Goal: Information Seeking & Learning: Learn about a topic

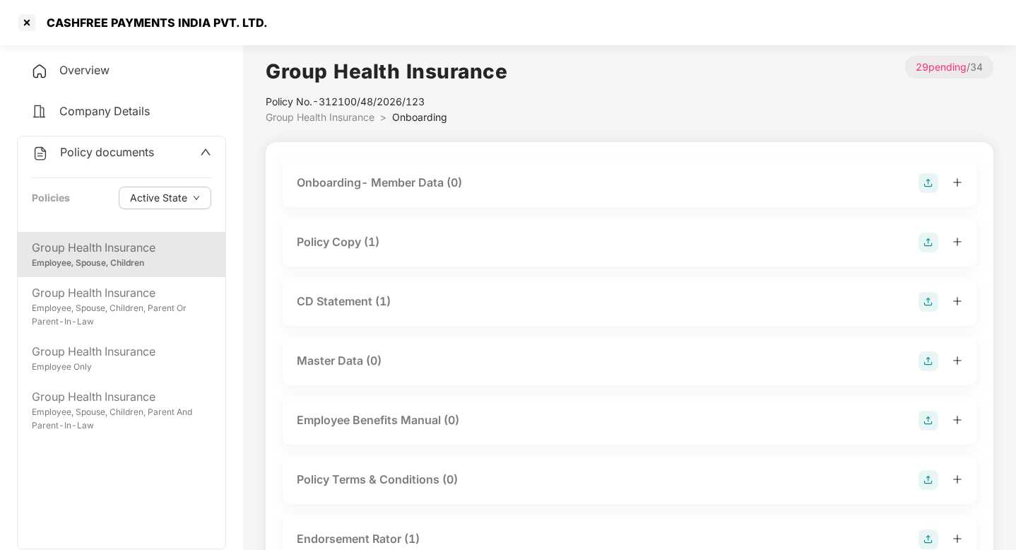
click at [23, 23] on div at bounding box center [27, 22] width 23 height 23
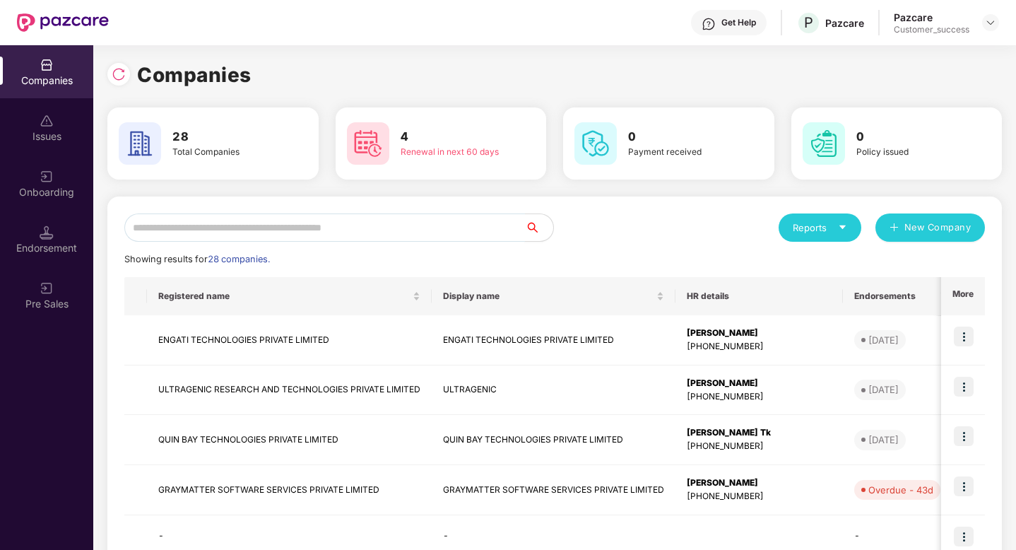
click at [333, 228] on input "text" at bounding box center [324, 227] width 401 height 28
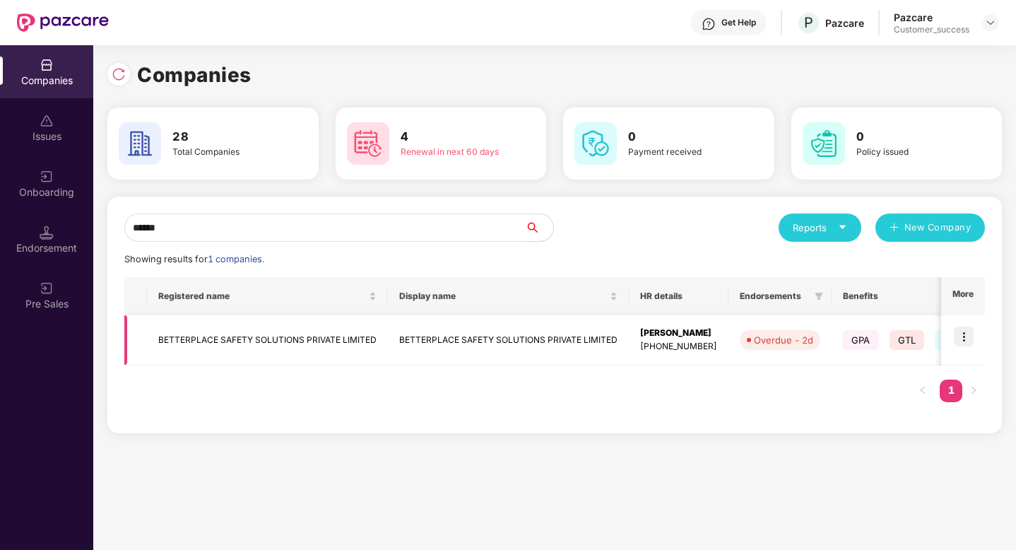
type input "******"
click at [965, 334] on img at bounding box center [964, 337] width 20 height 20
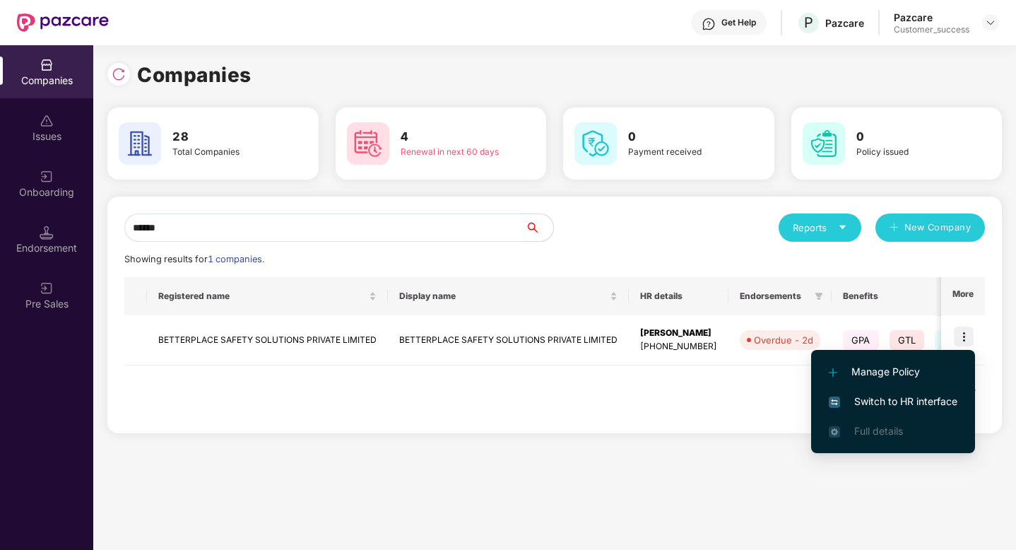
click at [910, 404] on span "Switch to HR interface" at bounding box center [893, 402] width 129 height 16
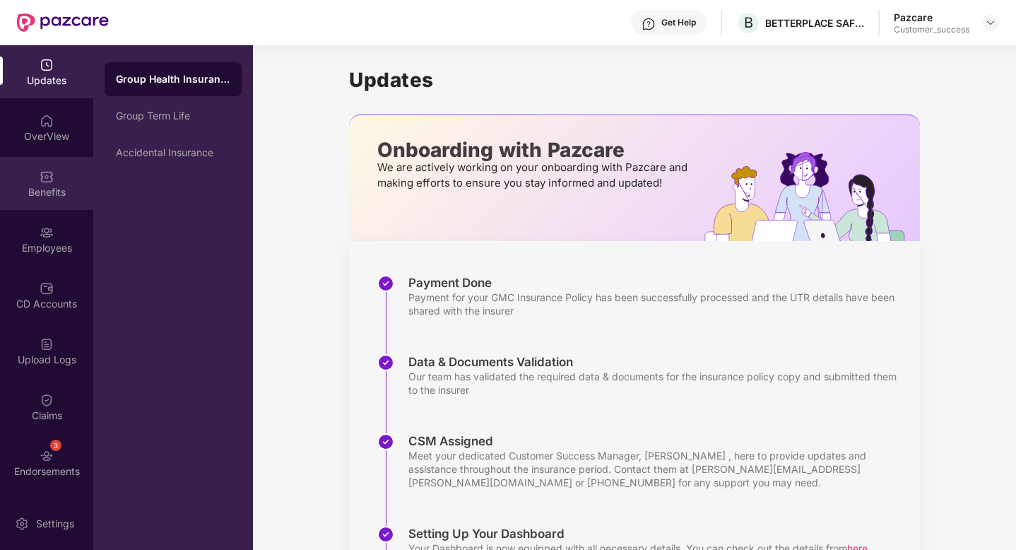
click at [31, 170] on div "Benefits" at bounding box center [46, 183] width 93 height 53
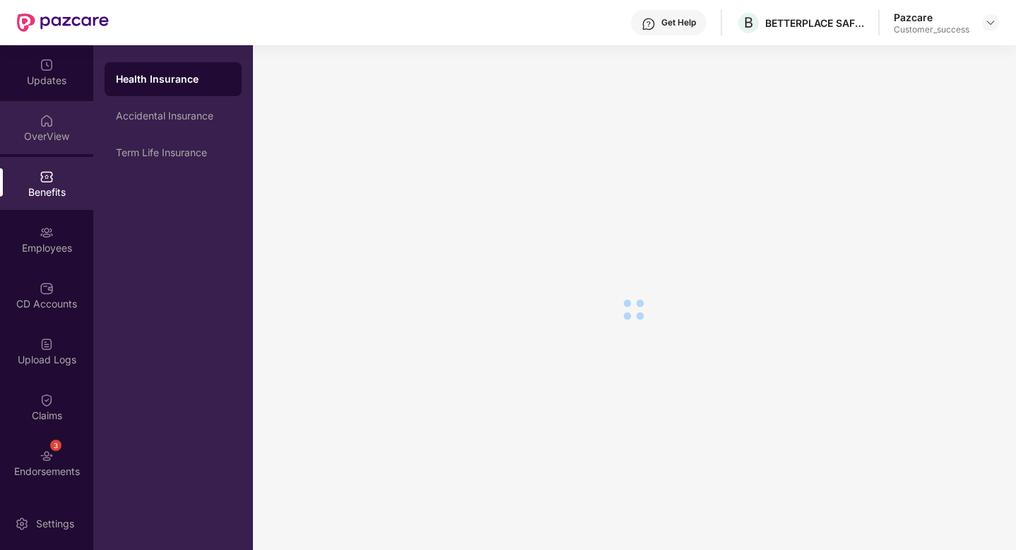
click at [33, 136] on div "OverView" at bounding box center [46, 136] width 93 height 14
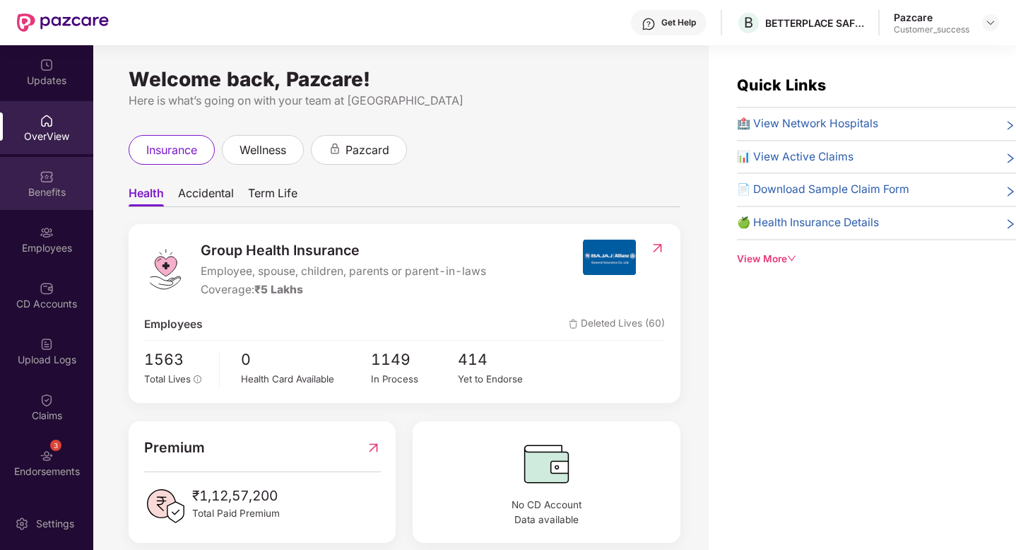
click at [42, 185] on div "Benefits" at bounding box center [46, 192] width 93 height 14
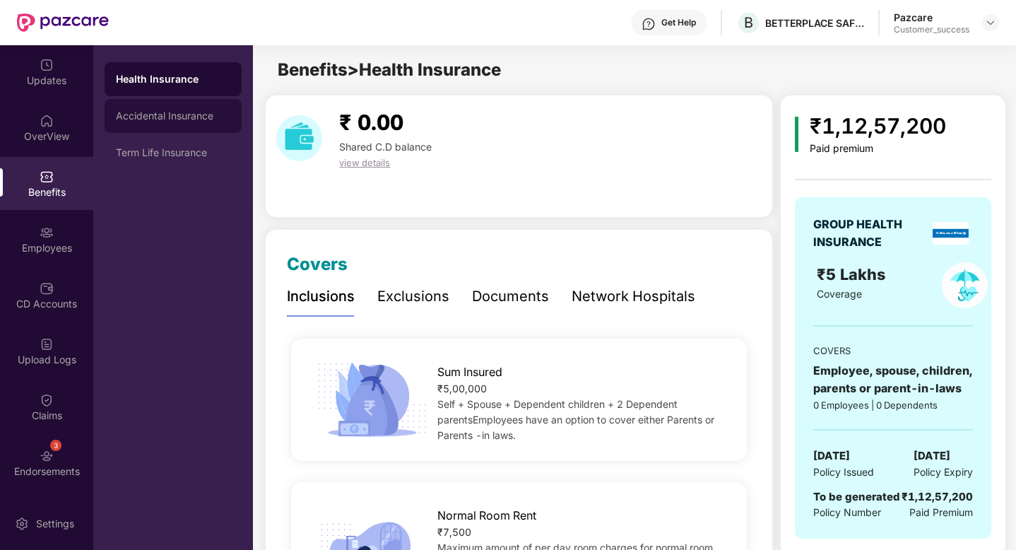
click at [192, 117] on div "Accidental Insurance" at bounding box center [173, 115] width 114 height 11
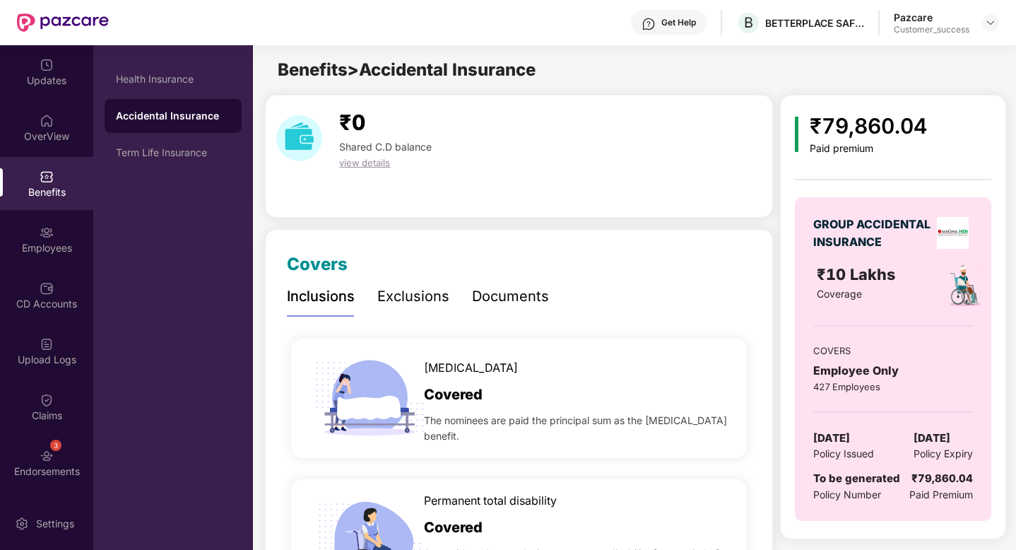
drag, startPoint x: 883, startPoint y: 278, endPoint x: 774, endPoint y: 278, distance: 109.6
click at [877, 278] on span "₹10 Lakhs" at bounding box center [858, 274] width 83 height 18
drag, startPoint x: 888, startPoint y: 276, endPoint x: 795, endPoint y: 276, distance: 93.3
click at [795, 276] on div "GROUP ACCIDENTAL INSURANCE ₹10 Lakhs Coverage COVERS Employee Only 427 Employee…" at bounding box center [893, 359] width 196 height 324
drag, startPoint x: 817, startPoint y: 278, endPoint x: 874, endPoint y: 277, distance: 56.5
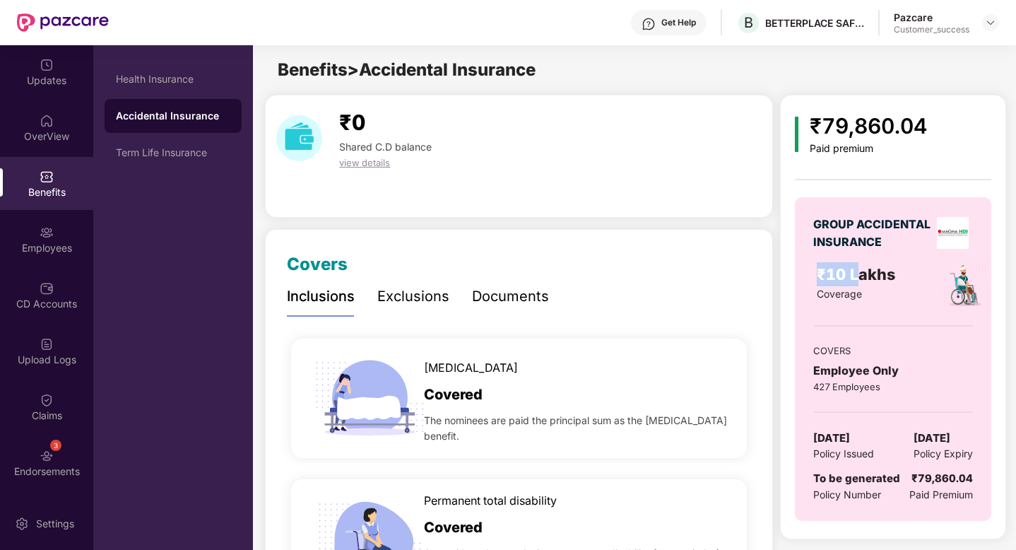
click at [872, 277] on span "₹10 Lakhs" at bounding box center [858, 274] width 83 height 18
click at [874, 277] on span "₹10 Lakhs" at bounding box center [858, 274] width 83 height 18
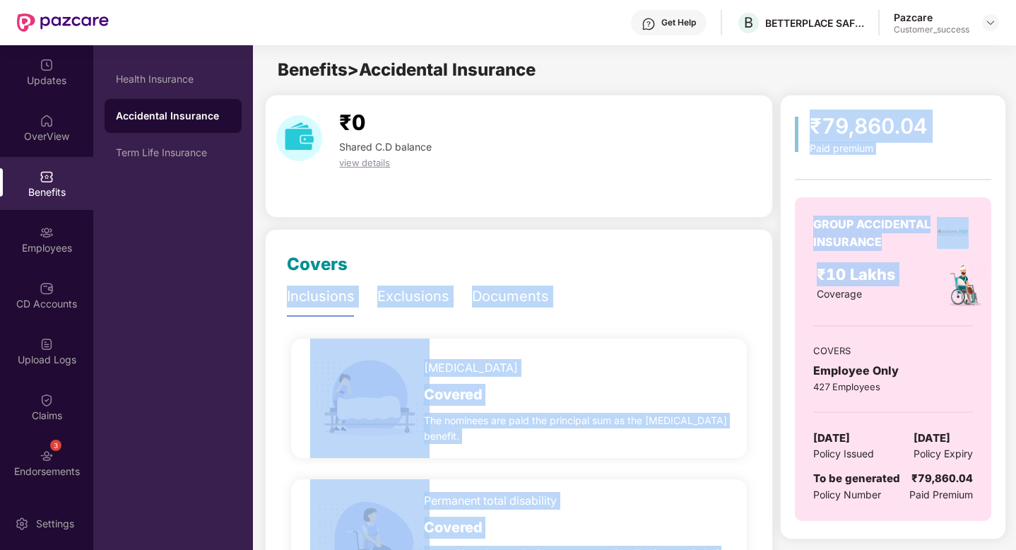
drag, startPoint x: 898, startPoint y: 274, endPoint x: 761, endPoint y: 275, distance: 137.1
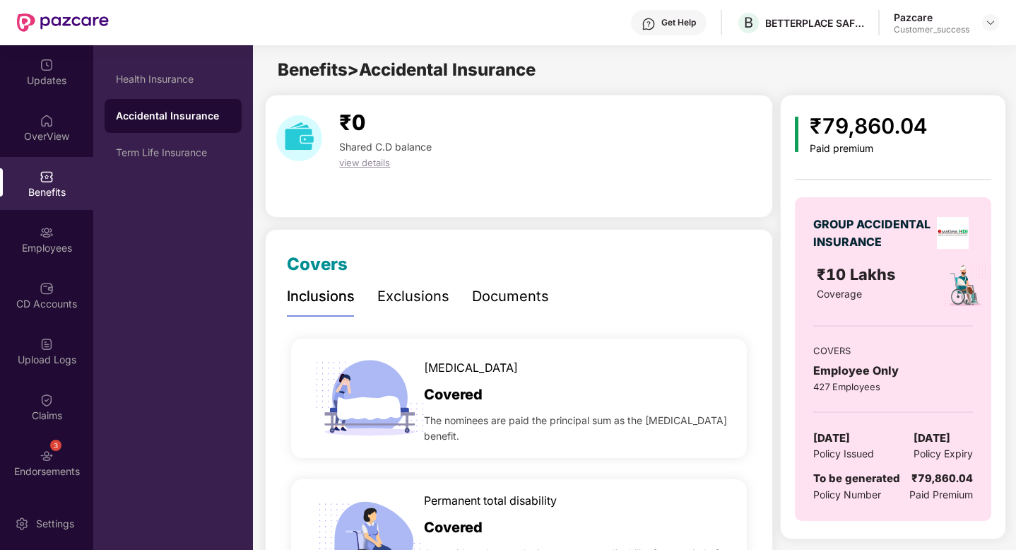
click at [850, 291] on span "Coverage" at bounding box center [839, 294] width 45 height 12
click at [987, 23] on img at bounding box center [990, 22] width 11 height 11
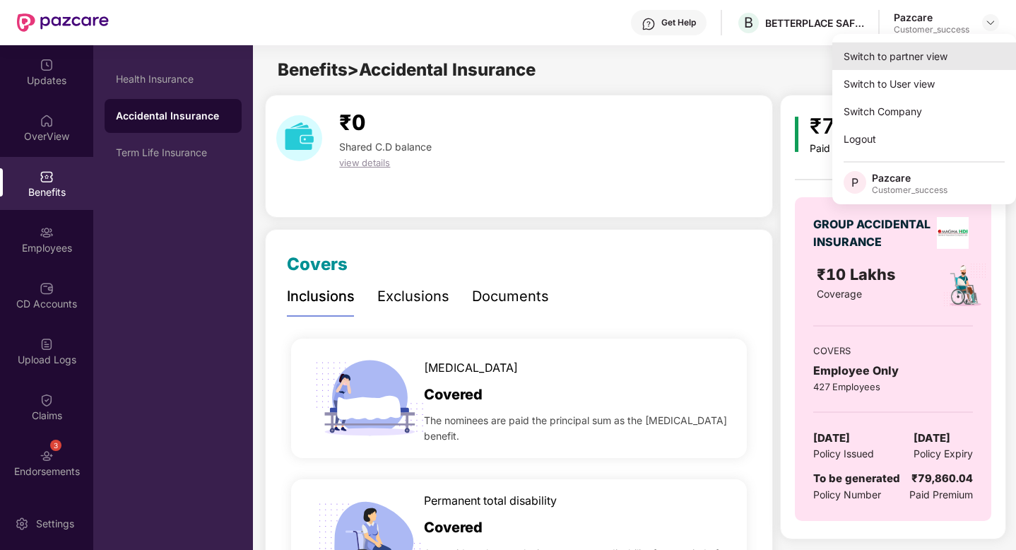
click at [900, 51] on div "Switch to partner view" at bounding box center [925, 56] width 184 height 28
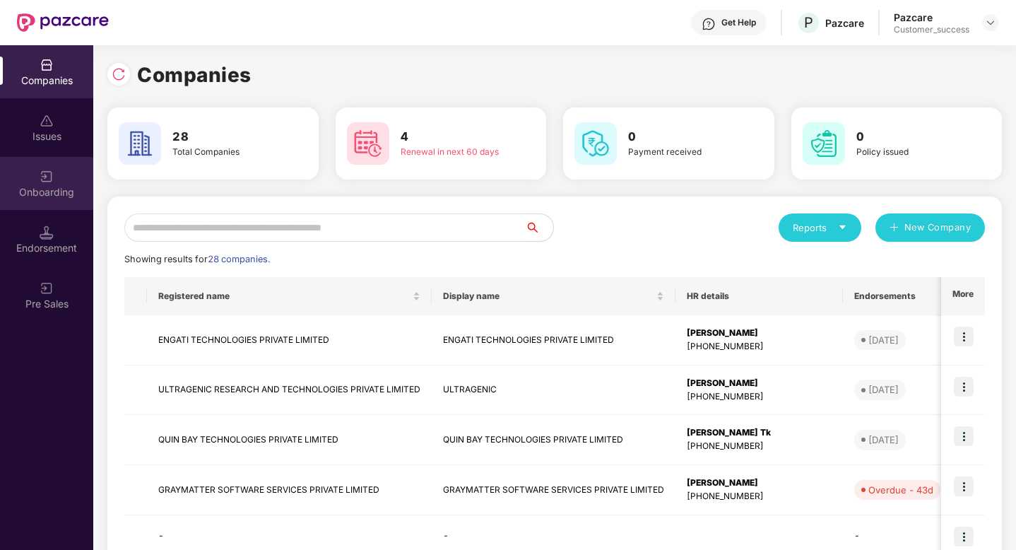
click at [30, 185] on div "Onboarding" at bounding box center [46, 192] width 93 height 14
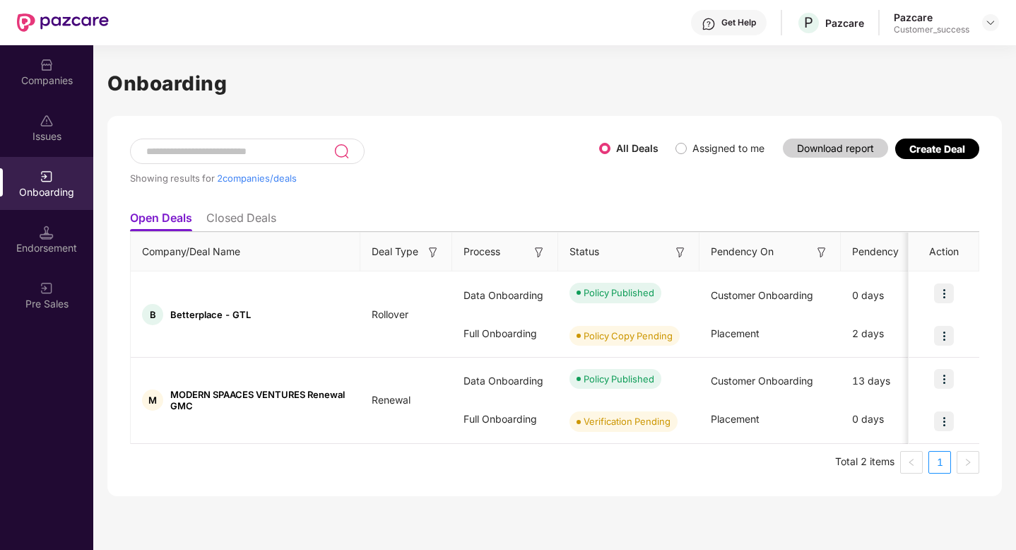
click at [228, 220] on li "Closed Deals" at bounding box center [241, 221] width 70 height 20
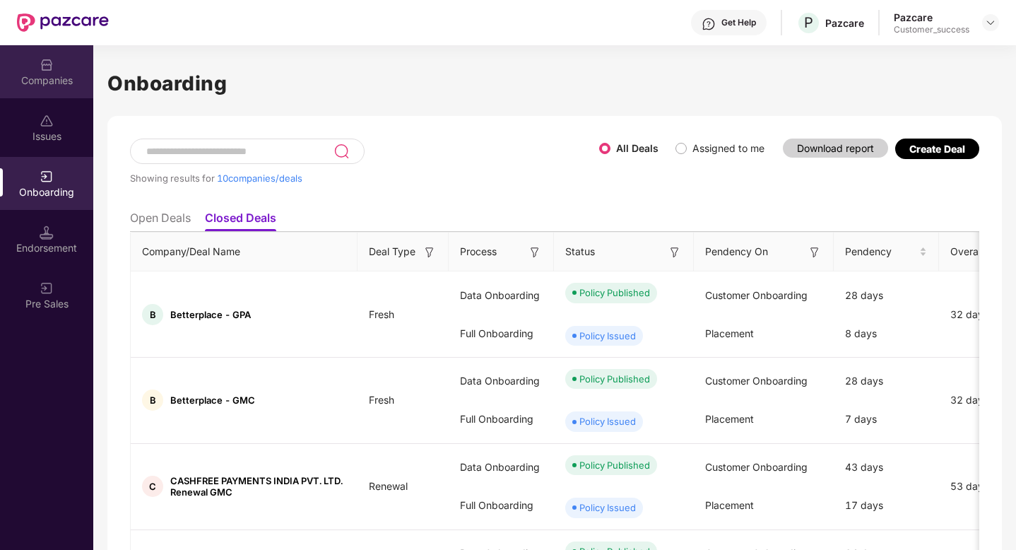
click at [39, 81] on div "Companies" at bounding box center [46, 81] width 93 height 14
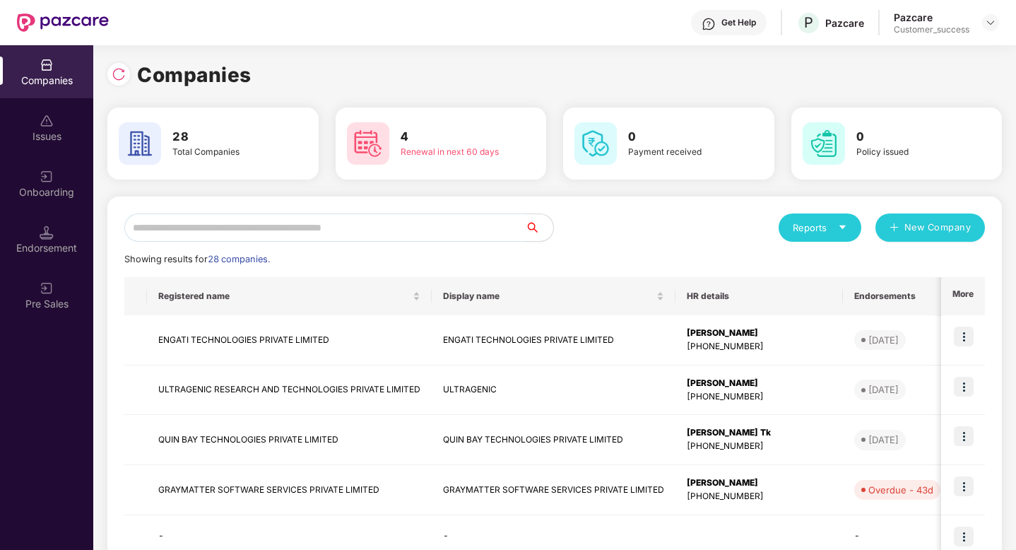
click at [201, 233] on input "text" at bounding box center [324, 227] width 401 height 28
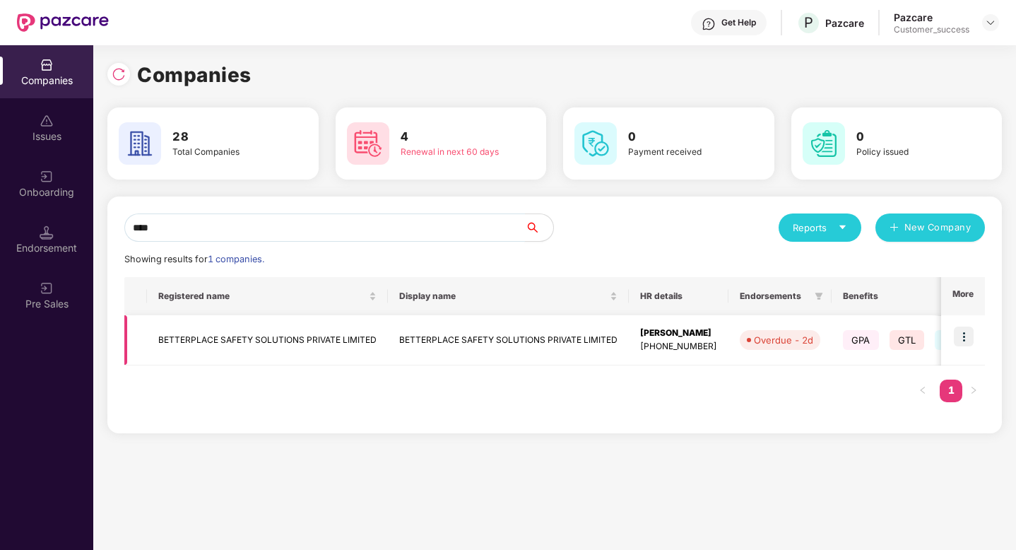
type input "****"
click at [298, 344] on td "BETTERPLACE SAFETY SOLUTIONS PRIVATE LIMITED" at bounding box center [267, 340] width 241 height 50
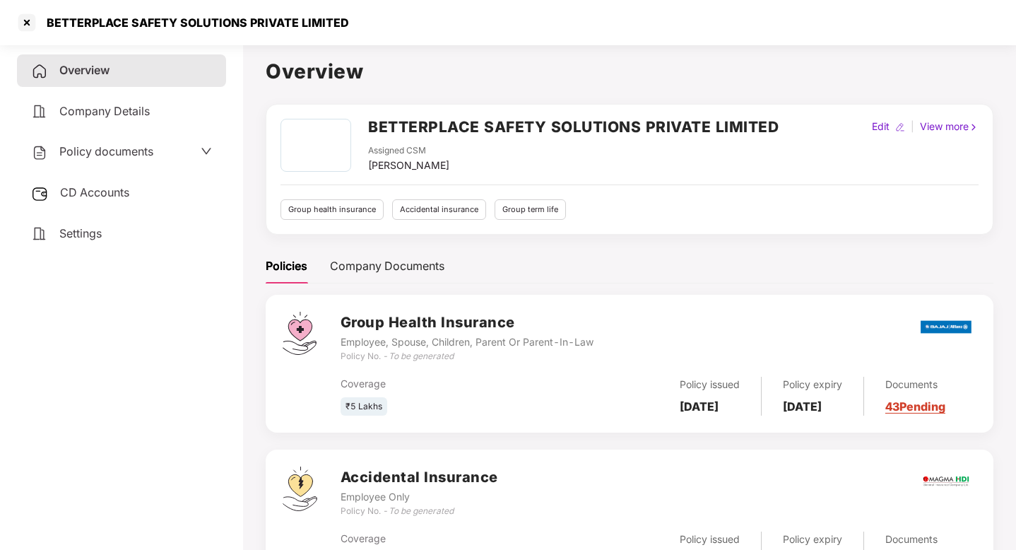
click at [122, 151] on span "Policy documents" at bounding box center [106, 151] width 94 height 14
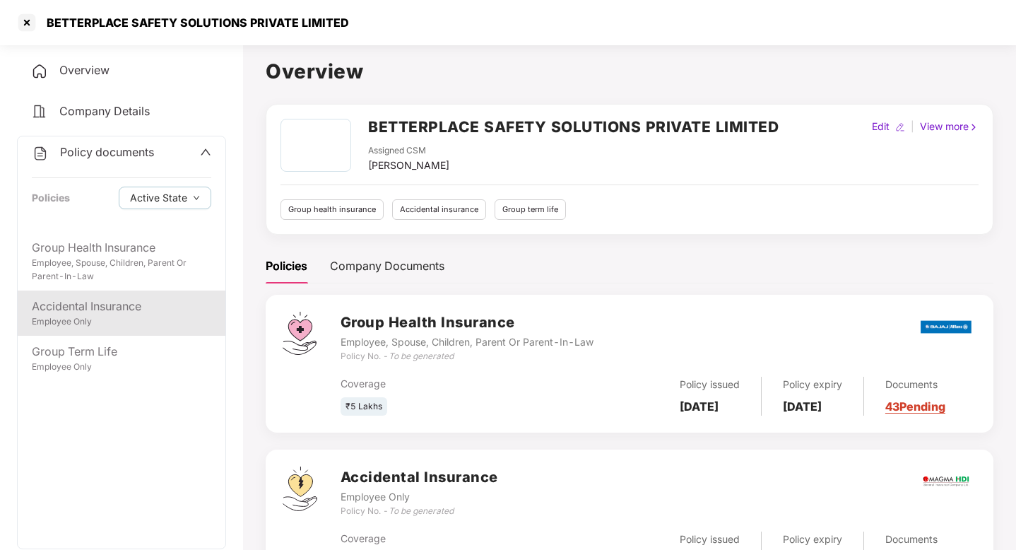
click at [114, 303] on div "Accidental Insurance" at bounding box center [122, 307] width 180 height 18
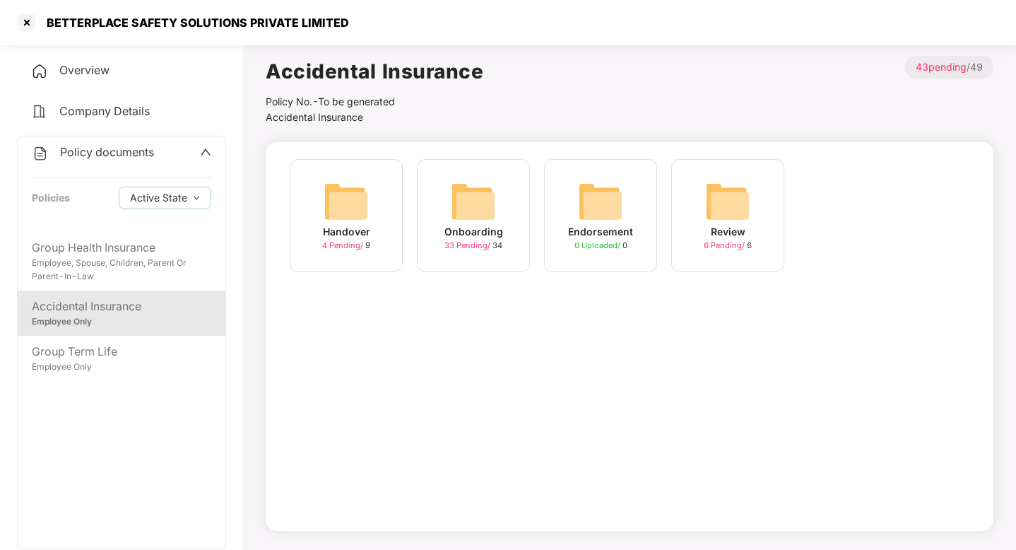
click at [459, 211] on img at bounding box center [473, 201] width 45 height 45
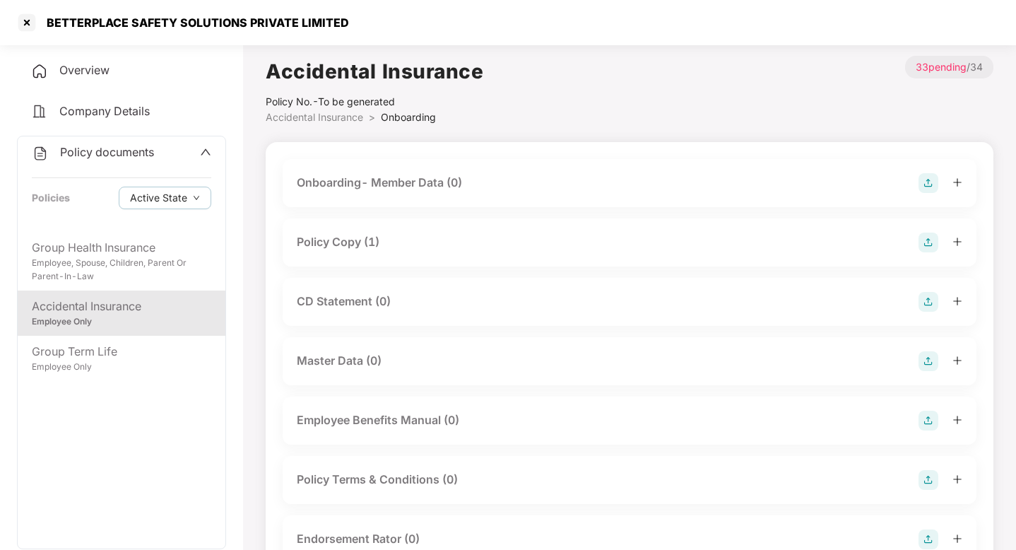
click at [423, 237] on div "Policy Copy (1)" at bounding box center [630, 243] width 666 height 20
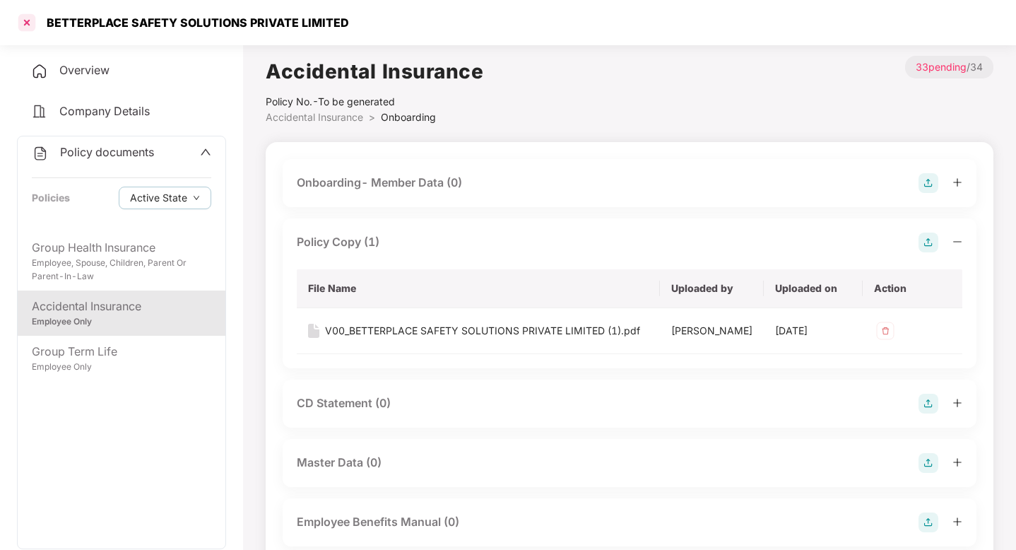
click at [26, 25] on div at bounding box center [27, 22] width 23 height 23
